Goal: Task Accomplishment & Management: Use online tool/utility

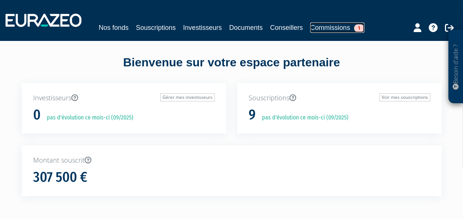
click at [344, 28] on link "Commissions 1" at bounding box center [337, 27] width 54 height 10
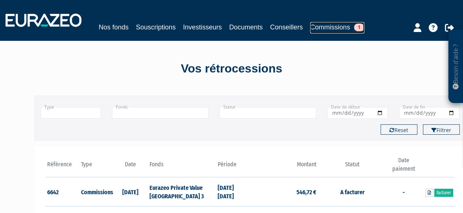
click at [357, 29] on span "1" at bounding box center [359, 28] width 10 height 8
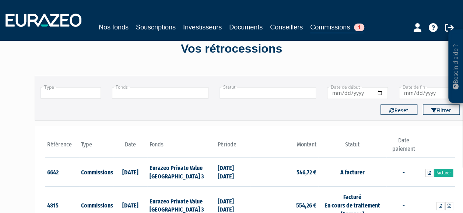
scroll to position [37, 0]
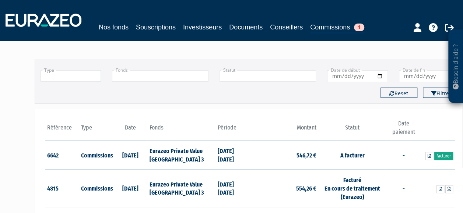
click at [444, 155] on link "Facturer" at bounding box center [443, 156] width 19 height 8
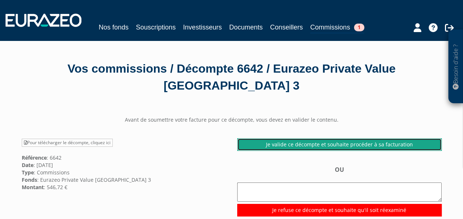
click at [338, 145] on link "Je valide ce décompte et souhaite procéder à sa facturation" at bounding box center [339, 144] width 204 height 13
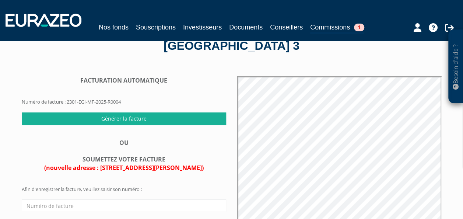
scroll to position [37, 0]
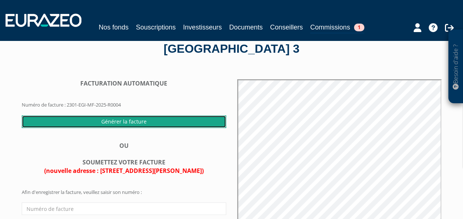
click at [130, 121] on input "Générer la facture" at bounding box center [124, 121] width 204 height 13
